Goal: Task Accomplishment & Management: Complete application form

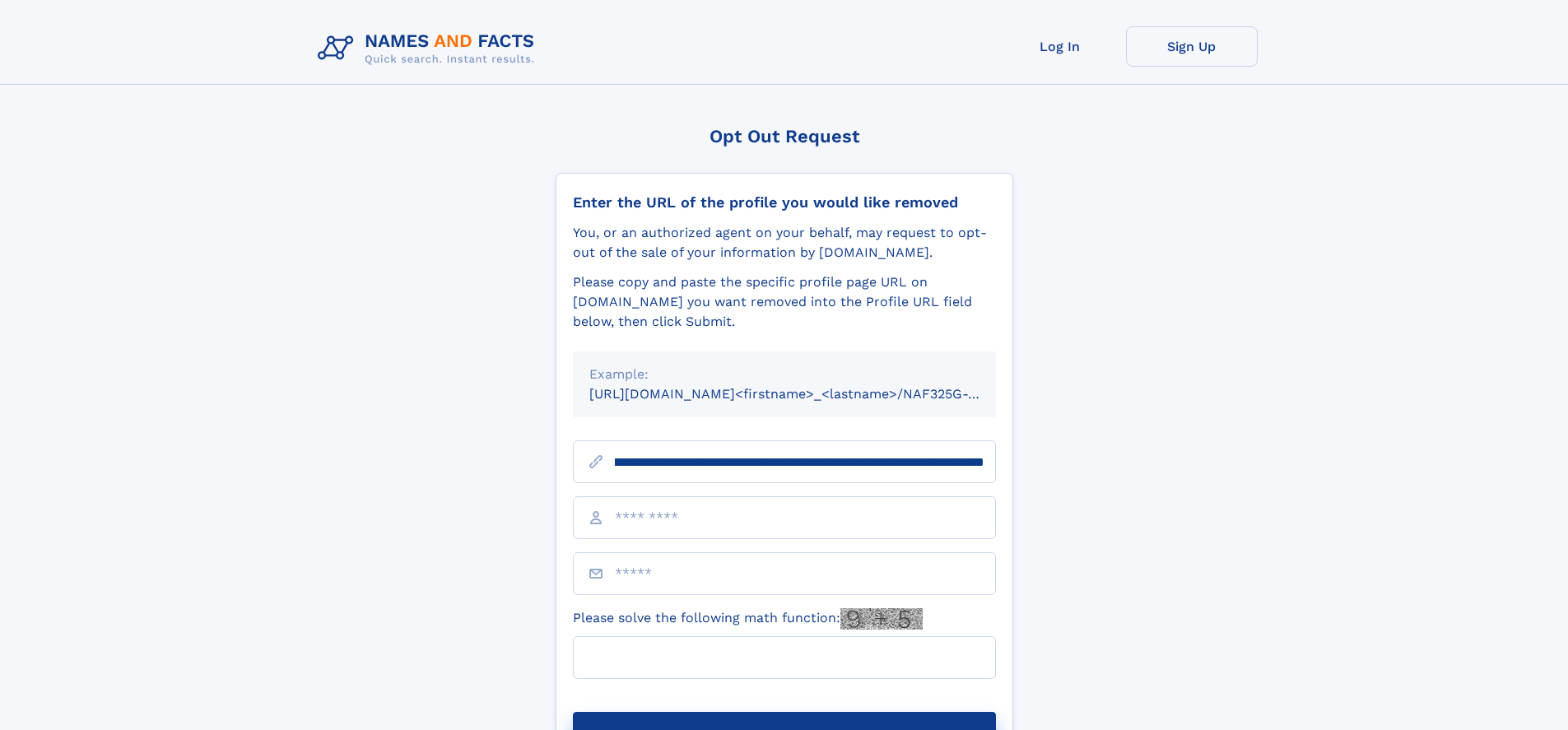
scroll to position [0, 199]
type input "**********"
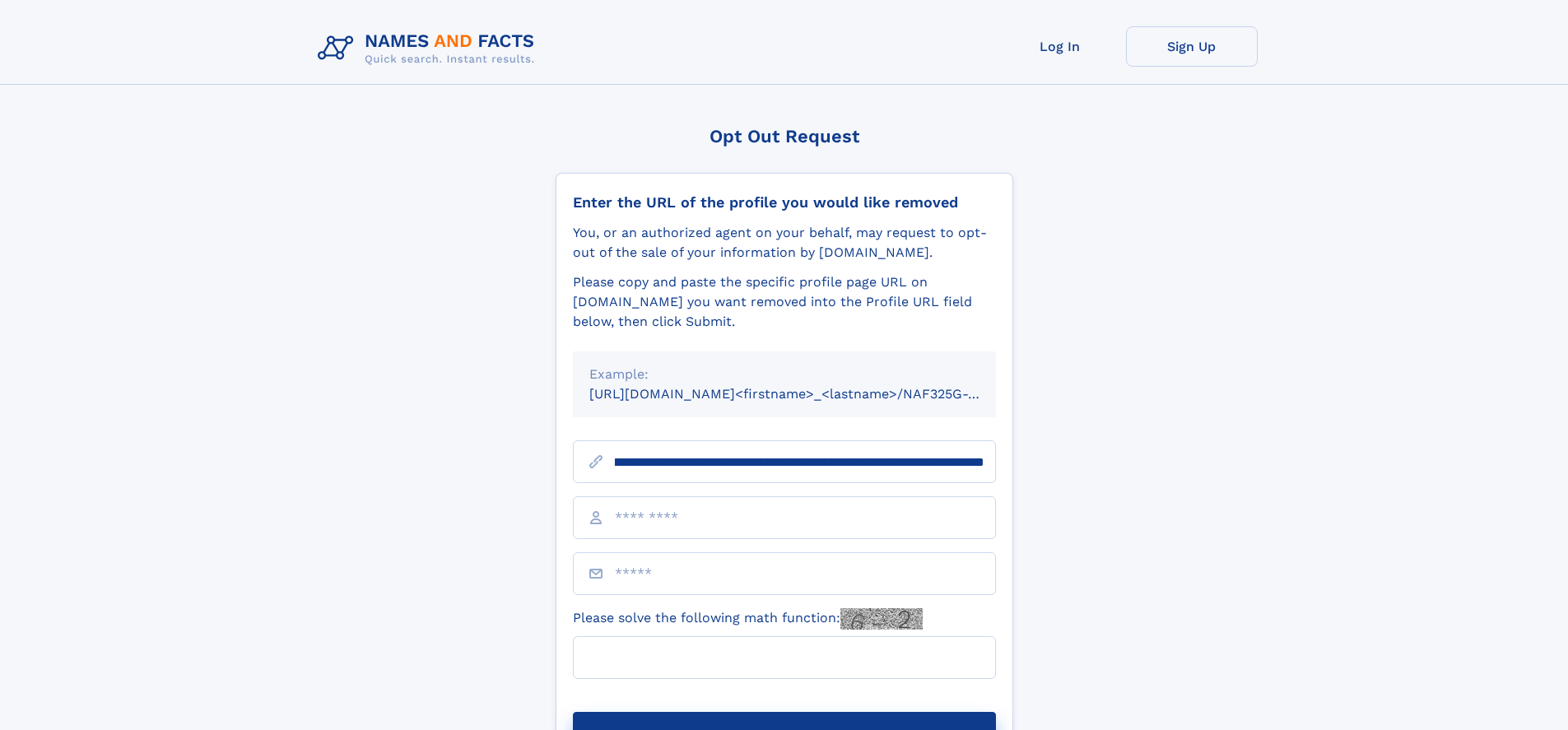
scroll to position [0, 199]
type input "**********"
